Goal: Navigation & Orientation: Go to known website

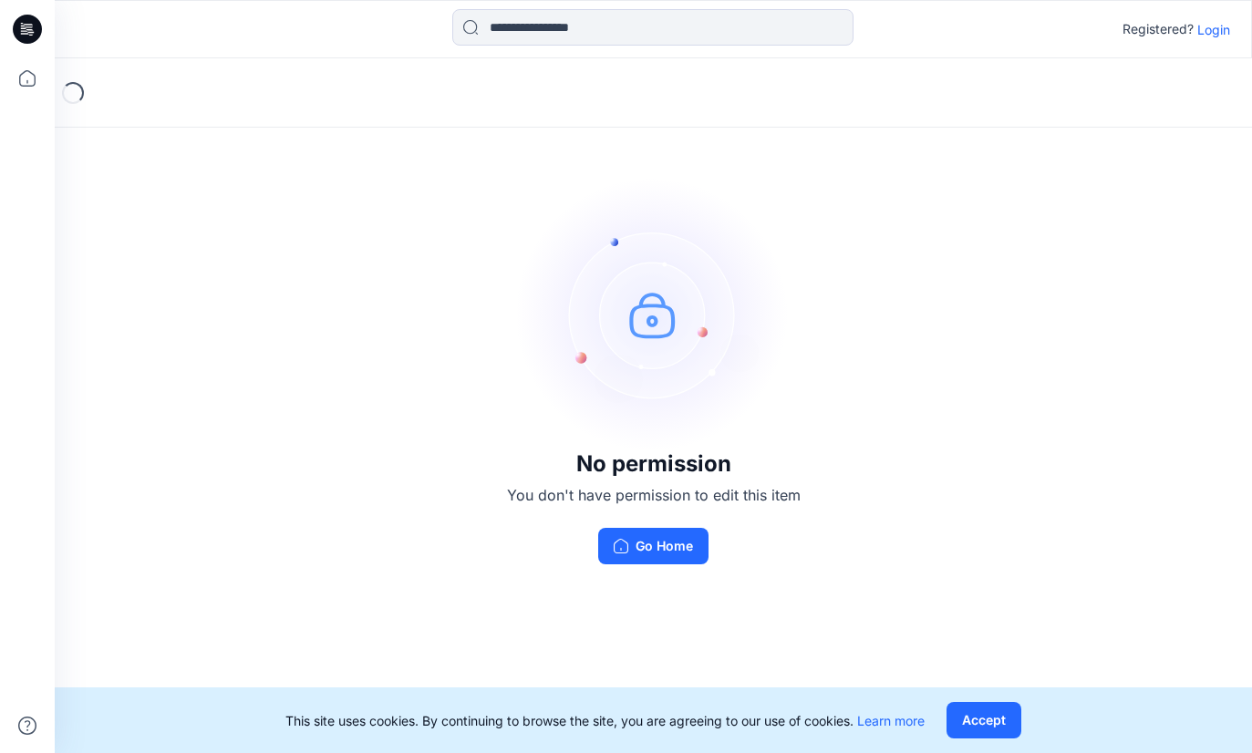
click at [649, 564] on button "Go Home" at bounding box center [653, 546] width 110 height 36
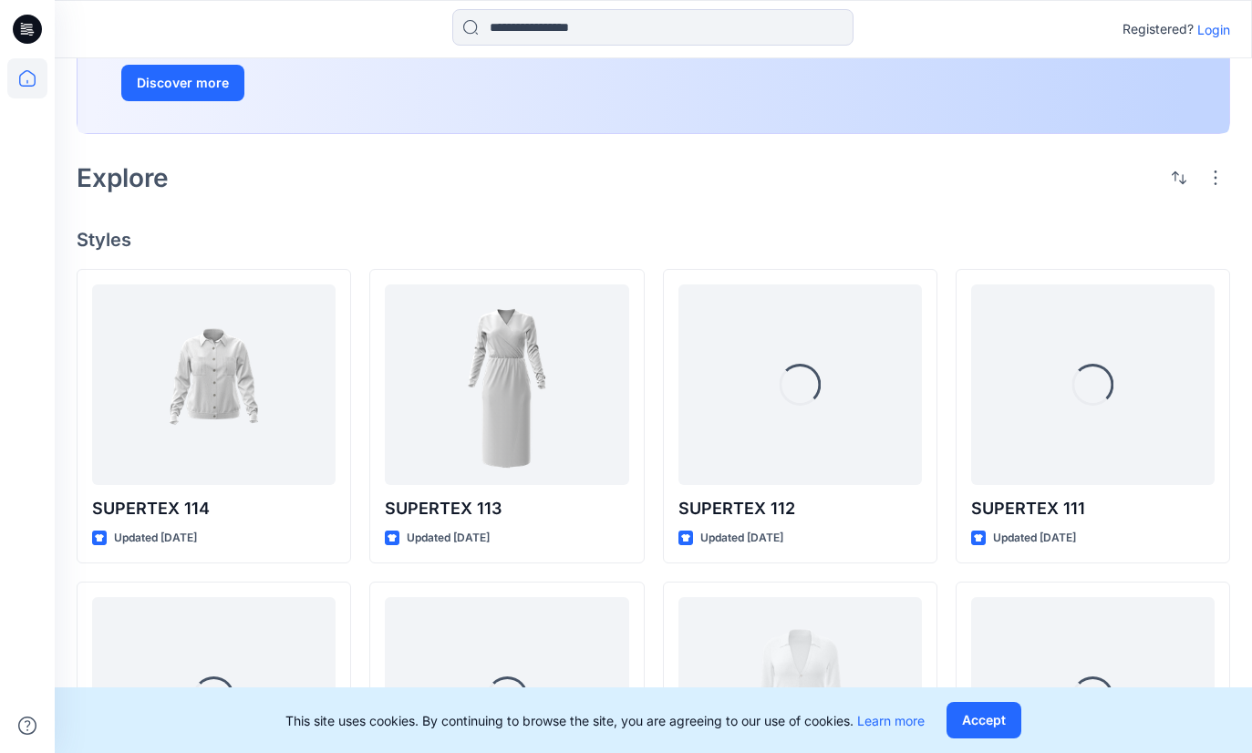
scroll to position [312, 0]
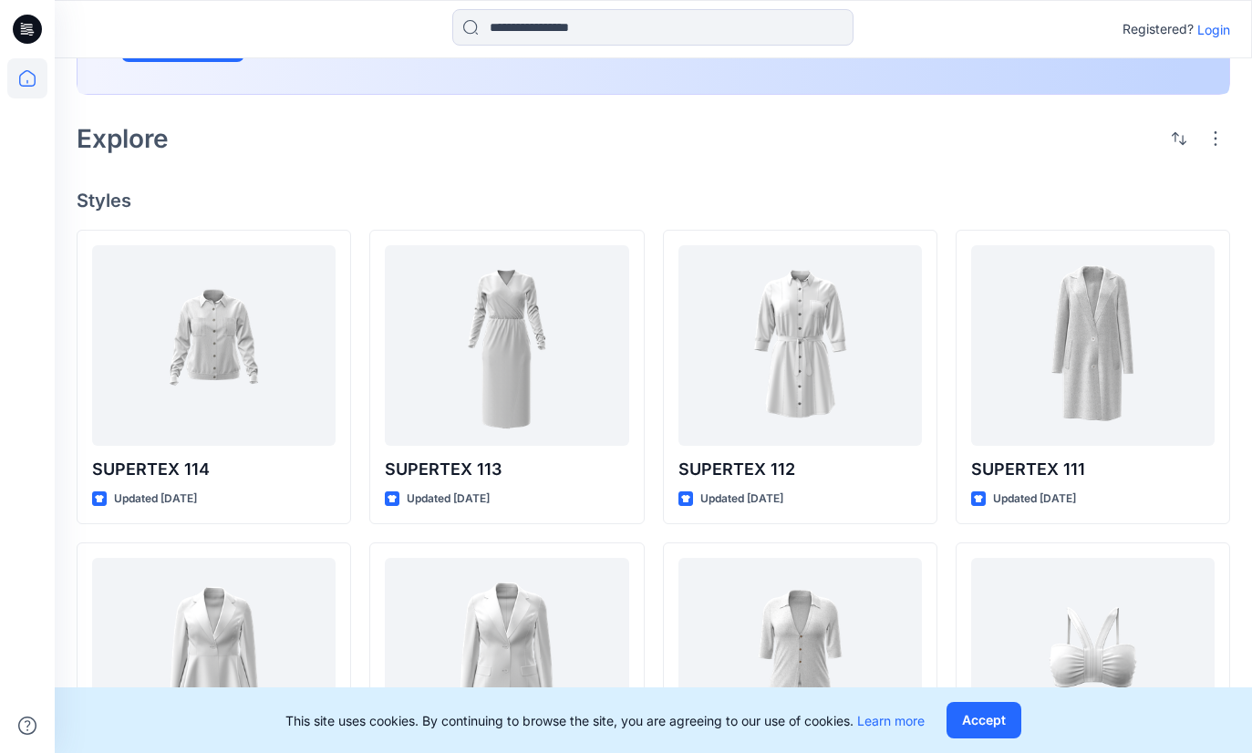
click at [32, 88] on icon at bounding box center [27, 78] width 40 height 40
click at [30, 69] on icon at bounding box center [27, 78] width 40 height 40
click at [43, 77] on icon at bounding box center [27, 78] width 40 height 40
click at [36, 85] on icon at bounding box center [27, 78] width 40 height 40
click at [42, 83] on icon at bounding box center [27, 78] width 40 height 40
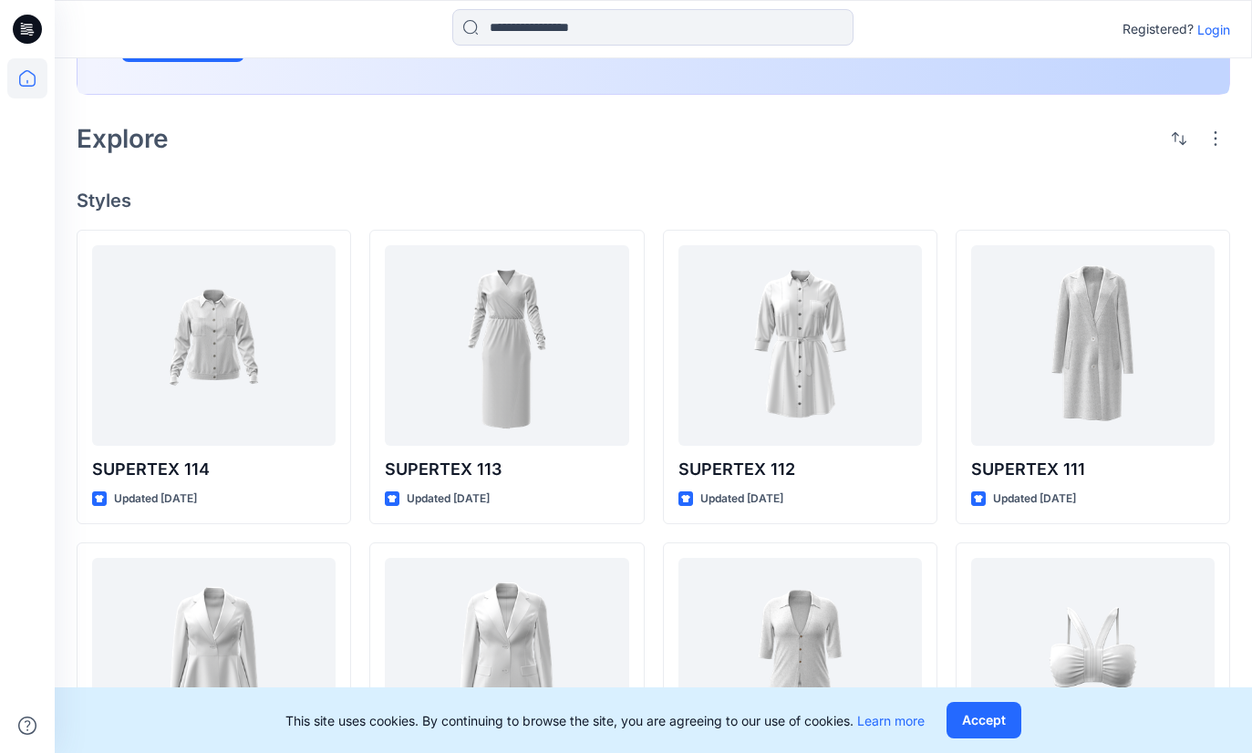
click at [26, 84] on icon at bounding box center [27, 78] width 40 height 40
